Goal: Task Accomplishment & Management: Complete application form

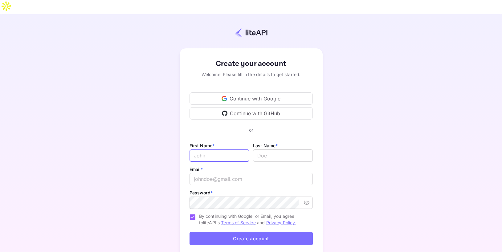
click at [217, 150] on input "Email *" at bounding box center [220, 156] width 60 height 12
type input "[PERSON_NAME]"
type input "Felgueres"
click at [201, 173] on input "email" at bounding box center [251, 179] width 123 height 12
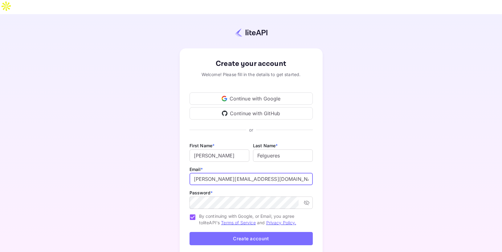
type input "enrique@efx.travel"
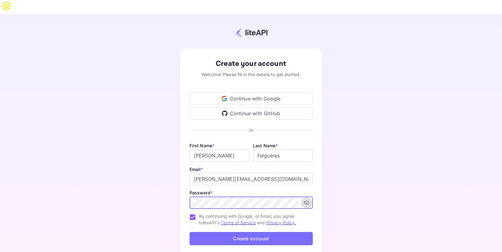
click at [306, 200] on icon "toggle password visibility" at bounding box center [307, 203] width 6 height 6
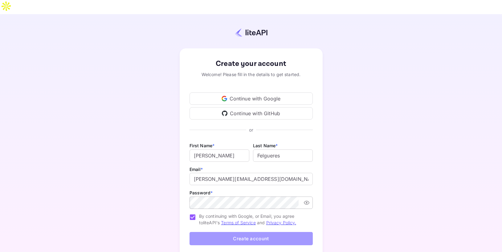
click at [247, 232] on button "Create account" at bounding box center [251, 238] width 123 height 13
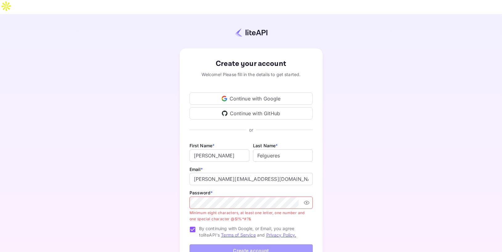
click at [234, 245] on button "Create account" at bounding box center [251, 251] width 123 height 13
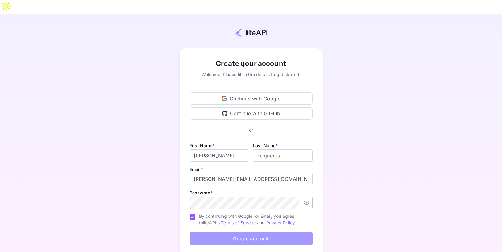
click at [242, 232] on button "Create account" at bounding box center [251, 238] width 123 height 13
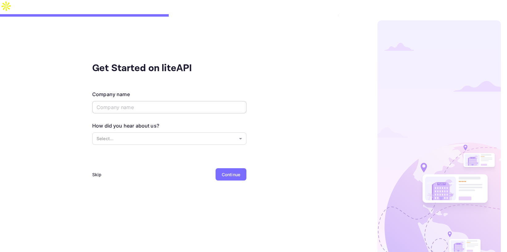
click at [195, 101] on input "text" at bounding box center [169, 107] width 154 height 12
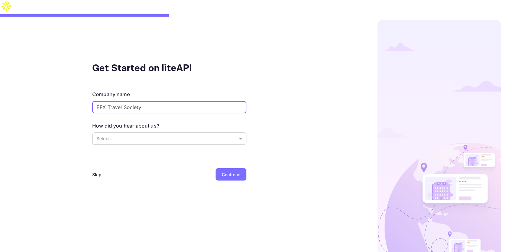
type input "EFX Travel Society"
click at [169, 122] on body "Get Started on liteAPI Company name EFX Travel Society ​ How did you hear about…" at bounding box center [253, 133] width 507 height 266
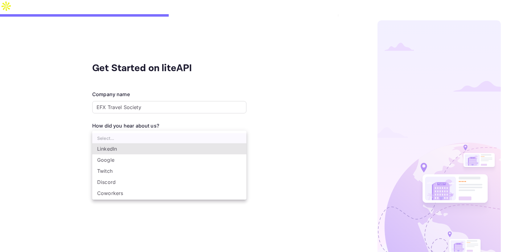
click at [140, 161] on li "Google" at bounding box center [169, 159] width 154 height 11
type input "Google"
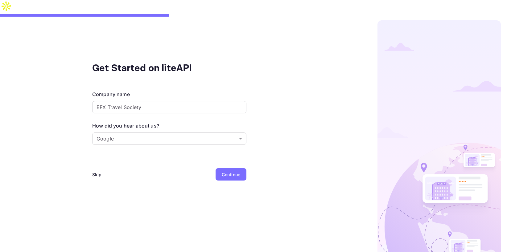
click at [227, 171] on div "Continue" at bounding box center [231, 174] width 19 height 6
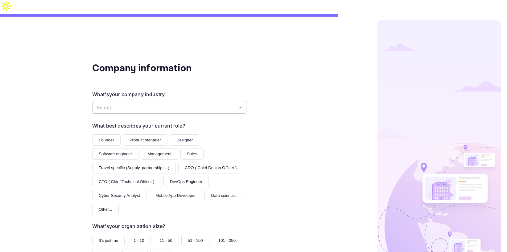
click at [226, 94] on body "Company information What's your company industry Select... ​ What best describe…" at bounding box center [253, 133] width 507 height 266
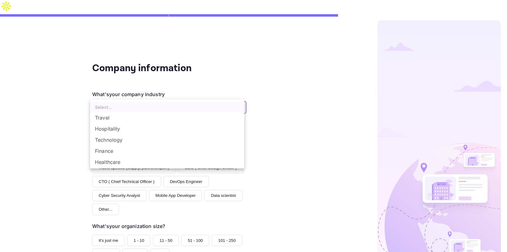
click at [216, 113] on li "Travel" at bounding box center [167, 117] width 154 height 11
type input "Travel"
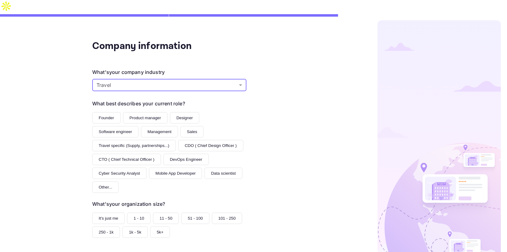
scroll to position [23, 0]
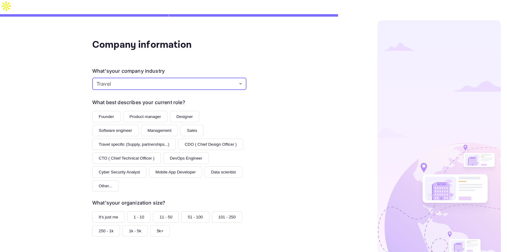
click at [105, 111] on button "Founder" at bounding box center [106, 116] width 28 height 11
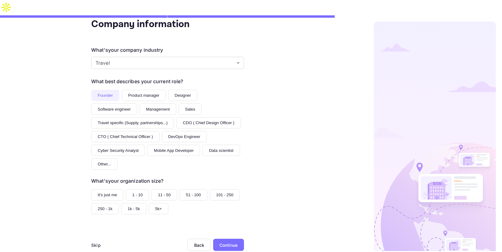
scroll to position [47, 0]
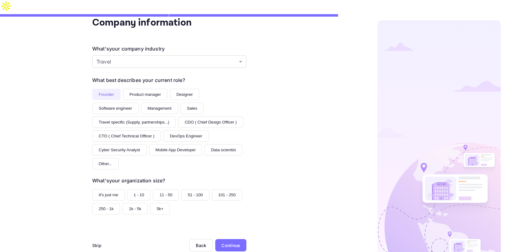
click at [111, 189] on button "It's just me" at bounding box center [108, 194] width 32 height 11
click at [225, 242] on div "Continue" at bounding box center [230, 245] width 19 height 6
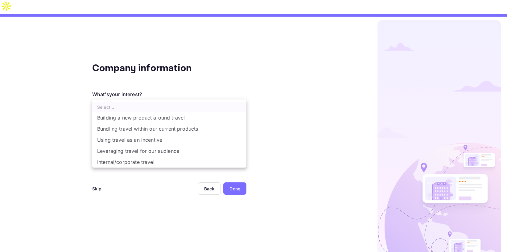
click at [174, 93] on body "Company information What's your interest? Select... ​ Do you have any previous …" at bounding box center [253, 133] width 507 height 266
click at [169, 117] on li "Building a new product around travel" at bounding box center [169, 117] width 154 height 11
type input "Building a new product around travel"
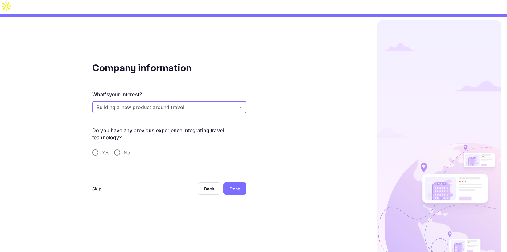
click at [96, 146] on input "Yes" at bounding box center [95, 152] width 13 height 13
radio input "true"
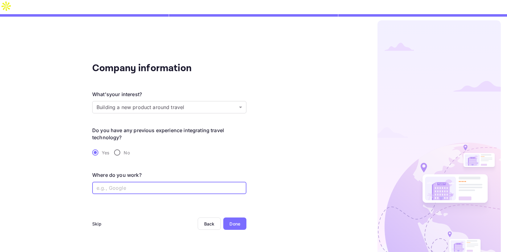
click at [143, 182] on input "text" at bounding box center [169, 188] width 154 height 12
type input "EFX Travel Society"
click at [234, 221] on div "Done" at bounding box center [234, 224] width 11 height 6
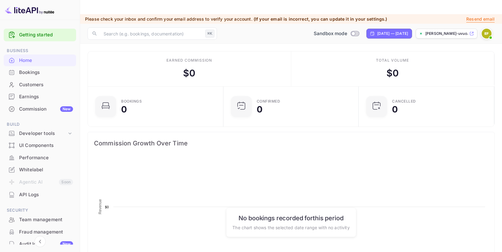
scroll to position [96, 127]
click at [31, 73] on div "Bookings" at bounding box center [46, 72] width 54 height 7
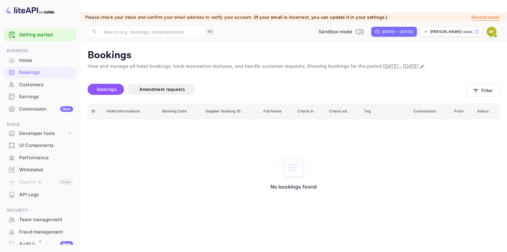
click at [30, 60] on div "Home" at bounding box center [46, 60] width 54 height 7
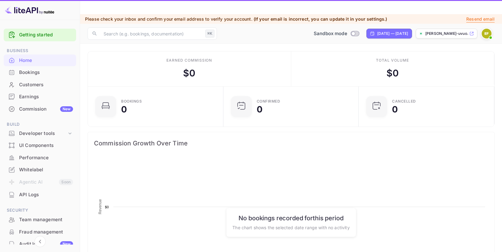
scroll to position [96, 127]
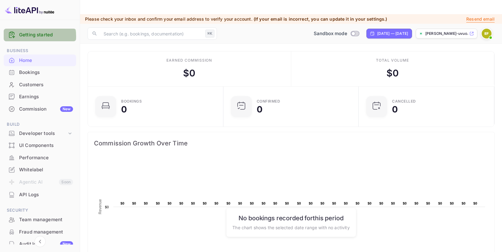
click at [33, 37] on link "Getting started" at bounding box center [46, 34] width 54 height 7
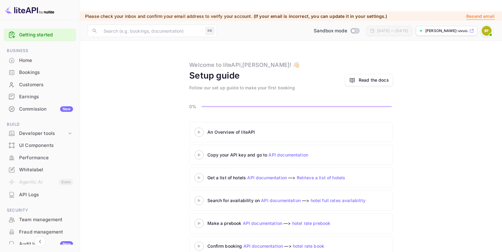
click at [199, 131] on 3 at bounding box center [199, 132] width 2 height 3
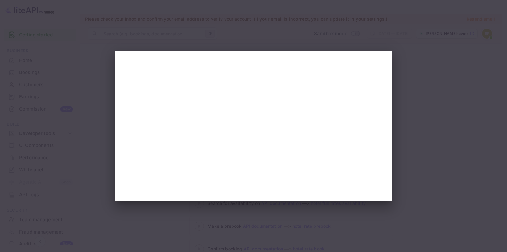
click at [124, 72] on div at bounding box center [254, 126] width 278 height 151
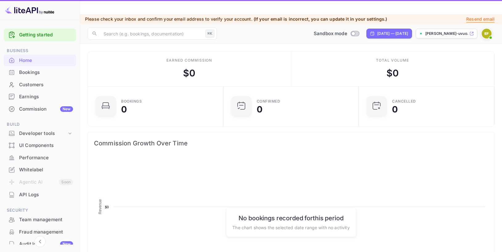
scroll to position [96, 127]
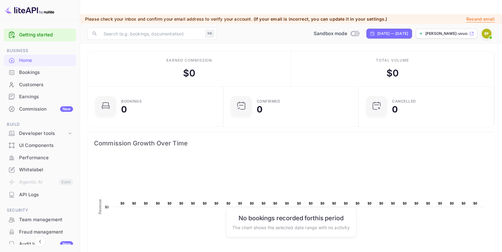
click at [52, 33] on link "Getting started" at bounding box center [46, 34] width 54 height 7
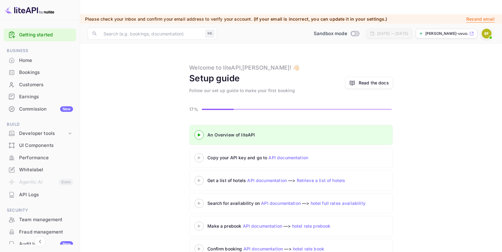
click at [199, 156] on 3 at bounding box center [199, 157] width 2 height 3
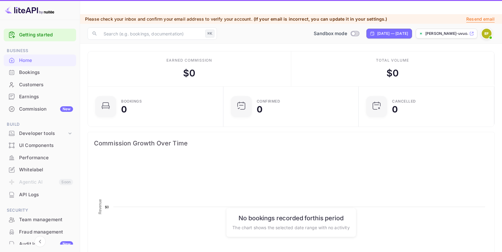
scroll to position [96, 127]
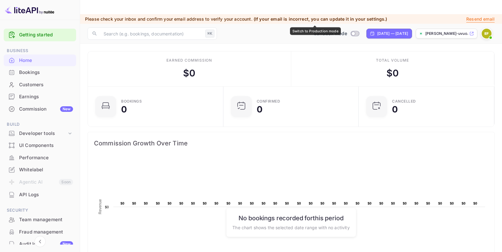
click at [347, 31] on input "Switch to Production mode" at bounding box center [353, 33] width 12 height 4
checkbox input "false"
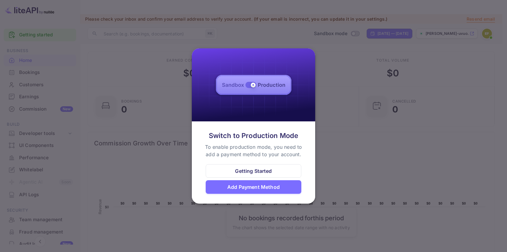
click at [312, 40] on div at bounding box center [253, 126] width 507 height 252
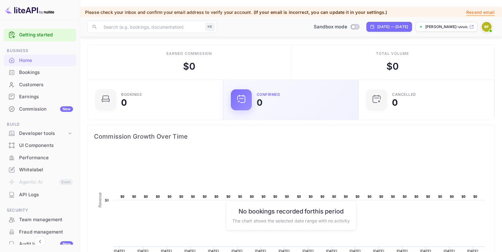
scroll to position [0, 0]
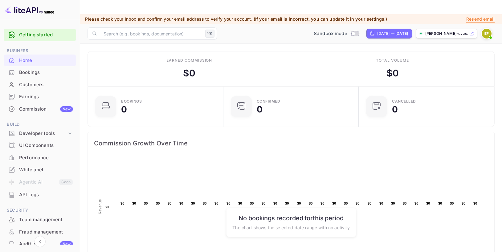
click at [29, 195] on div "API Logs" at bounding box center [46, 195] width 54 height 7
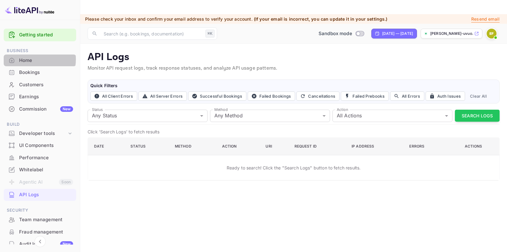
click at [27, 60] on div "Home" at bounding box center [46, 60] width 54 height 7
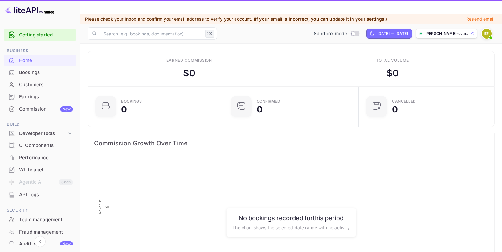
scroll to position [96, 127]
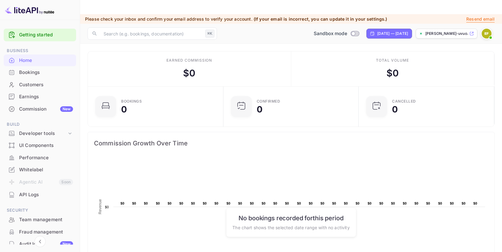
click at [34, 34] on link "Getting started" at bounding box center [46, 34] width 54 height 7
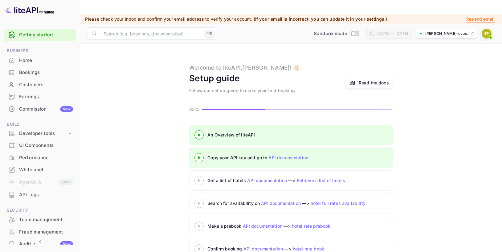
scroll to position [3, 0]
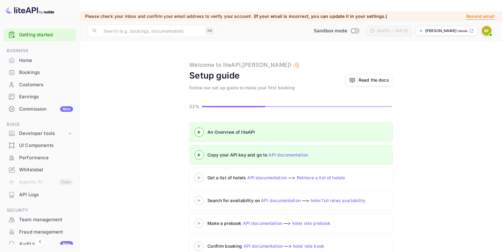
click at [199, 176] on icon at bounding box center [199, 177] width 22 height 3
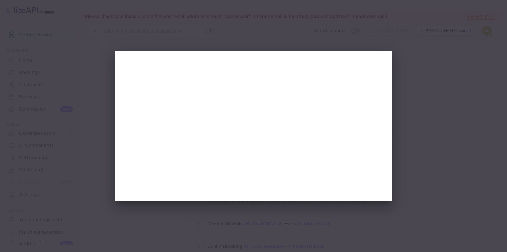
click at [69, 44] on div at bounding box center [253, 126] width 507 height 252
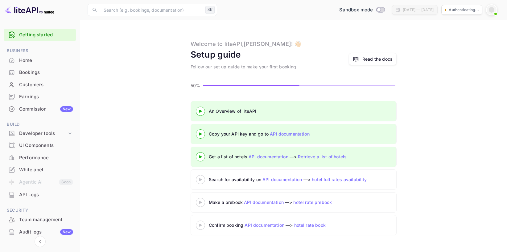
click at [201, 181] on div at bounding box center [201, 180] width 22 height 8
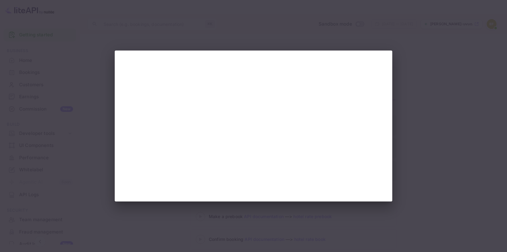
click at [90, 120] on div at bounding box center [253, 126] width 507 height 252
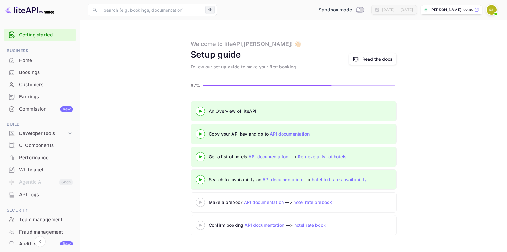
click at [201, 201] on icon at bounding box center [201, 202] width 22 height 3
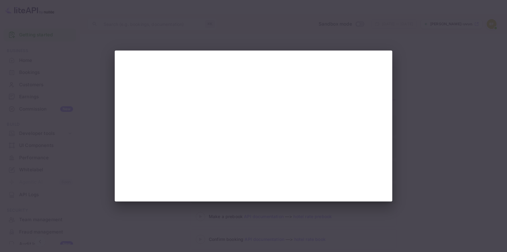
click at [88, 131] on div at bounding box center [253, 126] width 507 height 252
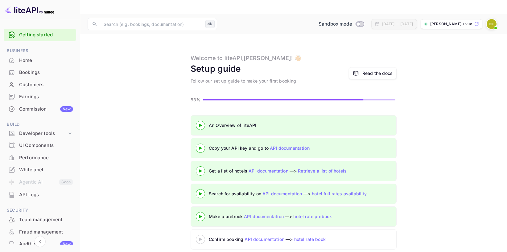
click at [201, 238] on 3 at bounding box center [200, 239] width 2 height 3
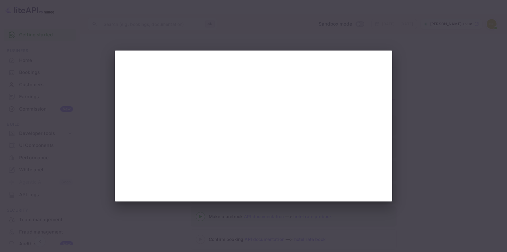
click at [200, 217] on div at bounding box center [253, 126] width 507 height 252
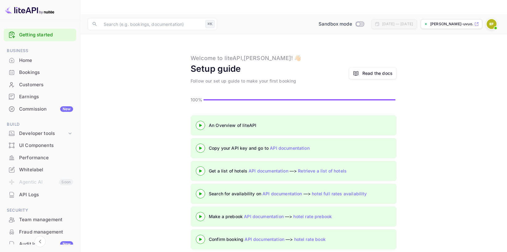
click at [49, 108] on div "Commission New" at bounding box center [46, 109] width 54 height 7
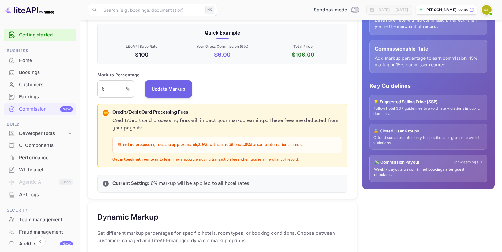
scroll to position [120, 0]
click at [120, 81] on input "6" at bounding box center [111, 89] width 28 height 17
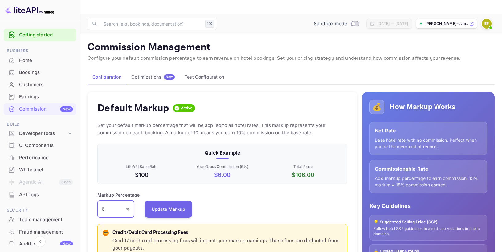
scroll to position [0, 0]
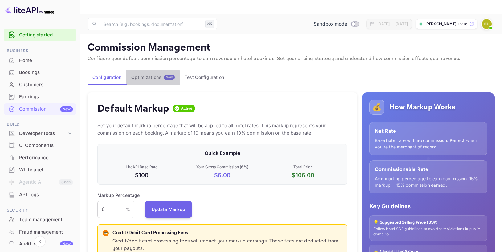
click at [146, 75] on div "Optimizations New" at bounding box center [152, 78] width 43 height 6
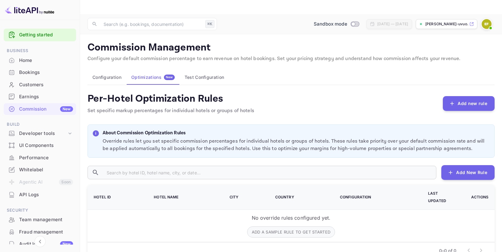
click at [197, 70] on button "Test Configuration" at bounding box center [204, 77] width 49 height 15
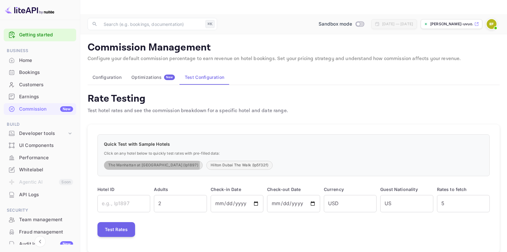
click at [152, 161] on button "The Manhattan at Times Square (lp1897)" at bounding box center [153, 165] width 99 height 9
type input "lp1897"
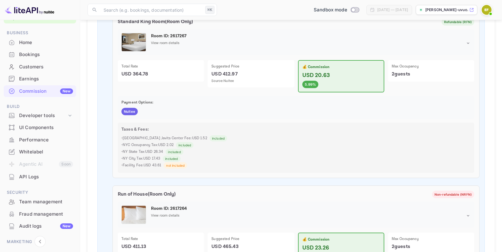
scroll to position [10, 0]
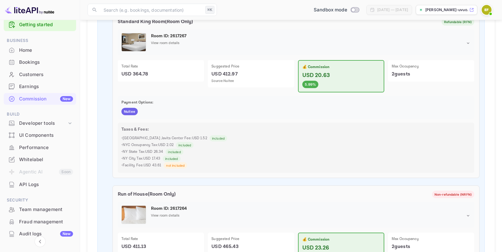
click at [36, 76] on div "Customers" at bounding box center [46, 74] width 54 height 7
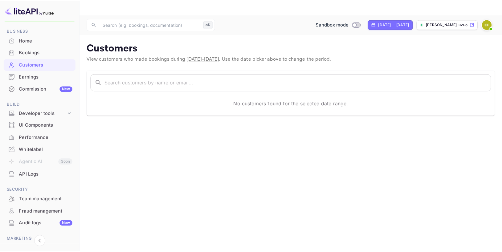
scroll to position [20, 0]
click at [37, 88] on div "Commission New" at bounding box center [46, 88] width 54 height 7
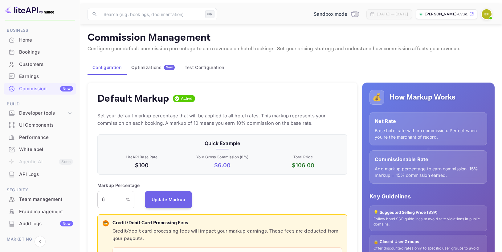
scroll to position [9, 0]
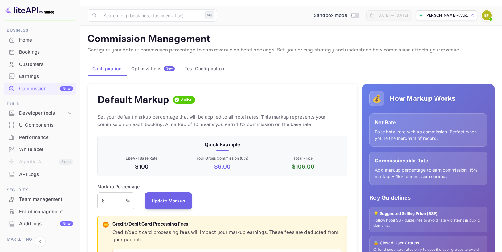
click at [151, 66] on div "Optimizations New" at bounding box center [152, 69] width 43 height 6
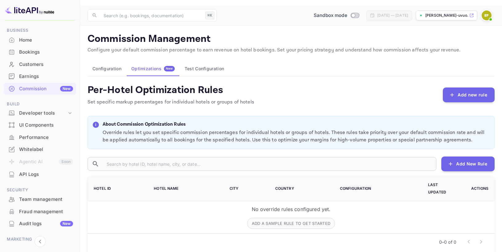
scroll to position [2, 0]
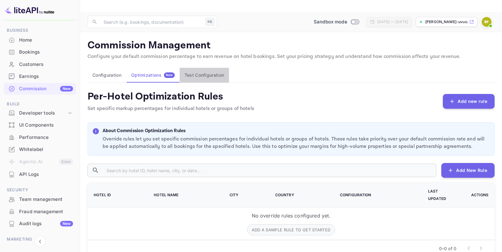
click at [204, 68] on button "Test Configuration" at bounding box center [204, 75] width 49 height 15
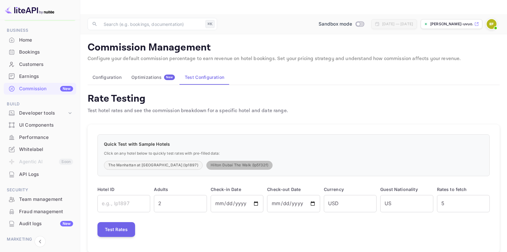
click at [206, 161] on button "Hilton Dubai The Walk (lp5f32f)" at bounding box center [239, 165] width 66 height 9
type input "lp5f32f"
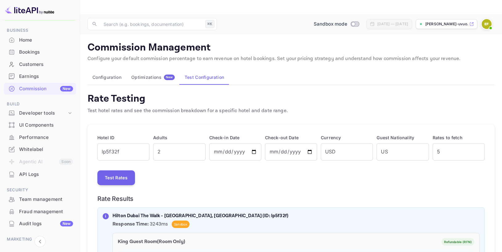
click at [31, 176] on div "API Logs" at bounding box center [46, 174] width 54 height 7
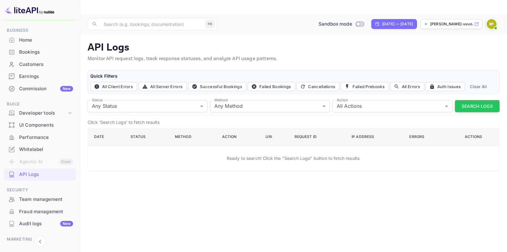
click at [32, 150] on div "Whitelabel" at bounding box center [46, 149] width 54 height 7
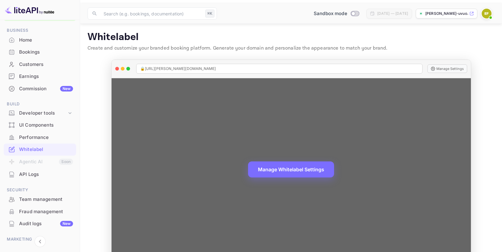
scroll to position [13, 0]
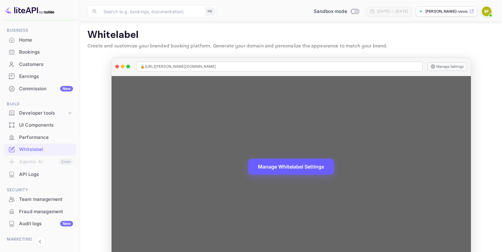
click at [268, 159] on button "Manage Whitelabel Settings" at bounding box center [291, 167] width 86 height 16
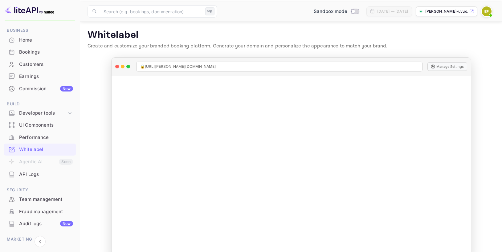
click at [33, 175] on div "API Logs" at bounding box center [46, 174] width 54 height 7
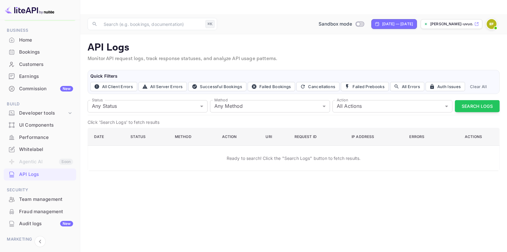
click at [29, 53] on div "Bookings" at bounding box center [46, 52] width 54 height 7
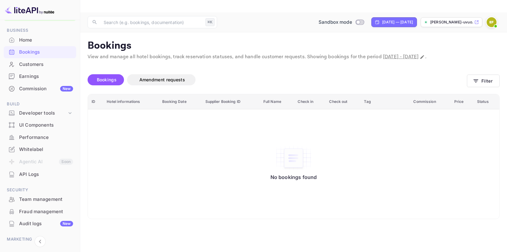
click at [29, 39] on div "Home" at bounding box center [46, 40] width 54 height 7
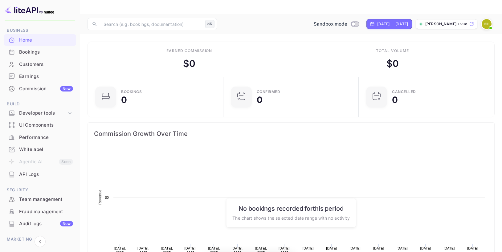
scroll to position [96, 127]
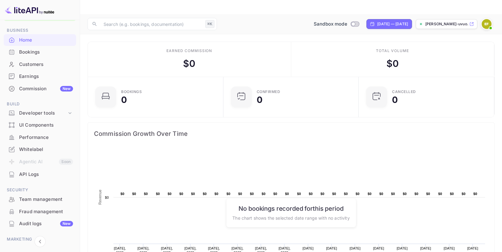
click at [429, 21] on p "enrique-felgueres-uvuo..." at bounding box center [447, 24] width 43 height 6
click at [487, 19] on img at bounding box center [487, 24] width 10 height 10
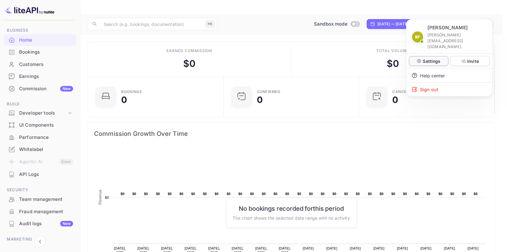
click at [432, 58] on p "Settings" at bounding box center [432, 61] width 18 height 6
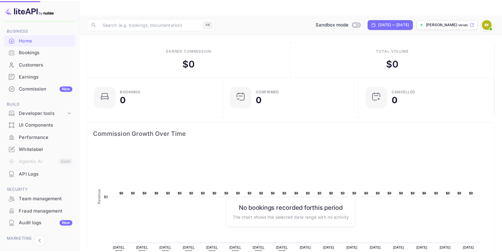
scroll to position [5, 5]
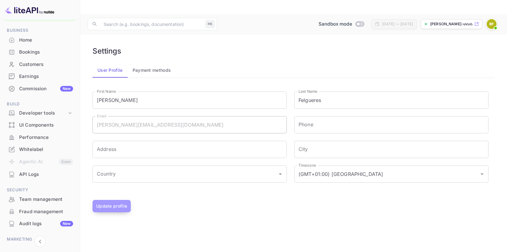
click at [121, 200] on button "Update profile" at bounding box center [112, 206] width 38 height 12
click at [155, 63] on button "Payment methods" at bounding box center [152, 70] width 48 height 15
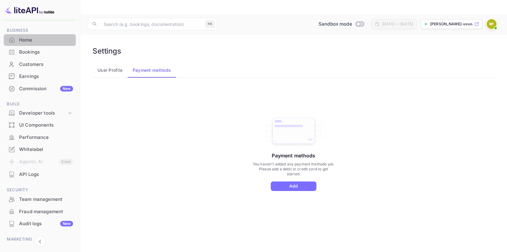
click at [29, 41] on div "Home" at bounding box center [46, 40] width 54 height 7
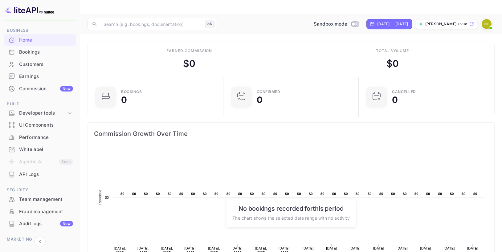
click at [485, 19] on img at bounding box center [487, 24] width 10 height 10
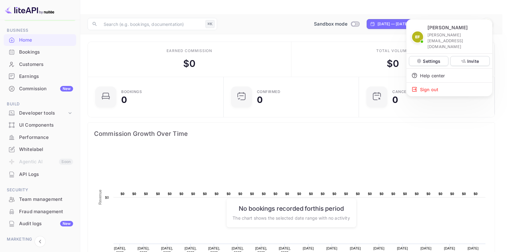
click at [370, 27] on div at bounding box center [253, 126] width 507 height 252
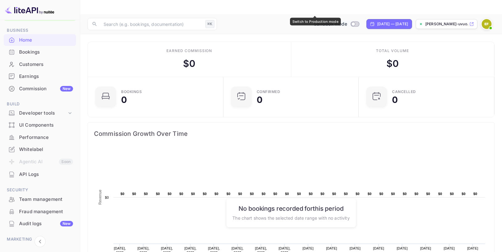
click at [347, 22] on input "Switch to Production mode" at bounding box center [353, 24] width 12 height 4
checkbox input "false"
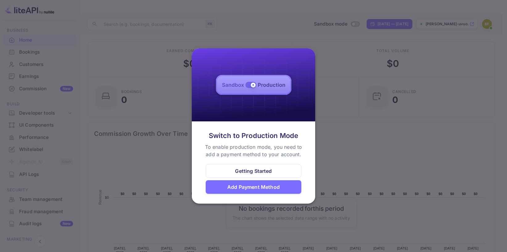
click at [302, 37] on div at bounding box center [253, 126] width 507 height 252
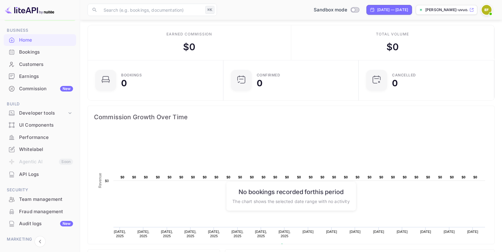
scroll to position [57, 0]
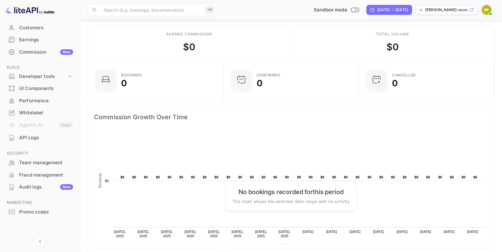
click at [35, 212] on div "Promo codes" at bounding box center [46, 212] width 54 height 7
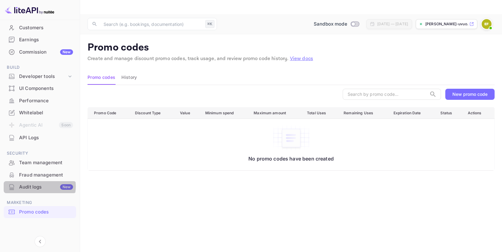
click at [36, 187] on div "Audit logs New" at bounding box center [46, 187] width 54 height 7
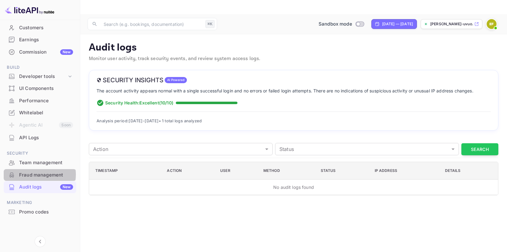
click at [35, 175] on div "Fraud management" at bounding box center [46, 175] width 54 height 7
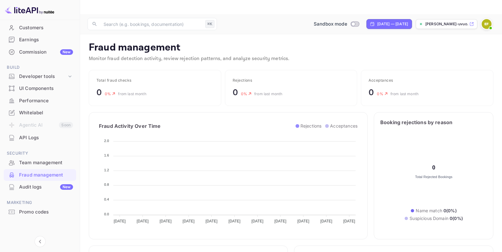
scroll to position [122, 182]
click at [32, 139] on div "API Logs" at bounding box center [46, 137] width 54 height 7
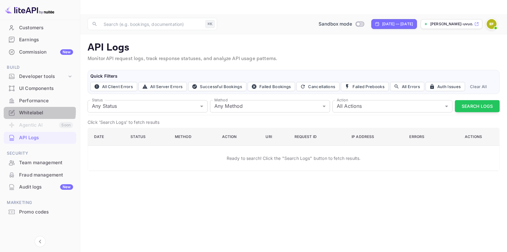
click at [31, 112] on div "Whitelabel" at bounding box center [46, 112] width 54 height 7
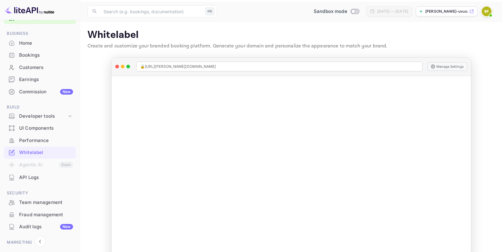
scroll to position [6, 0]
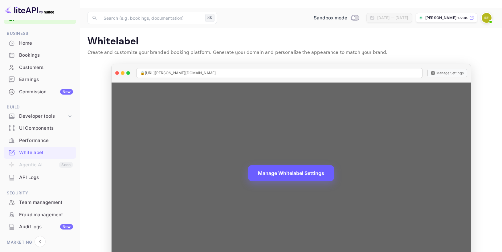
click at [263, 165] on button "Manage Whitelabel Settings" at bounding box center [291, 173] width 86 height 16
